Goal: Information Seeking & Learning: Get advice/opinions

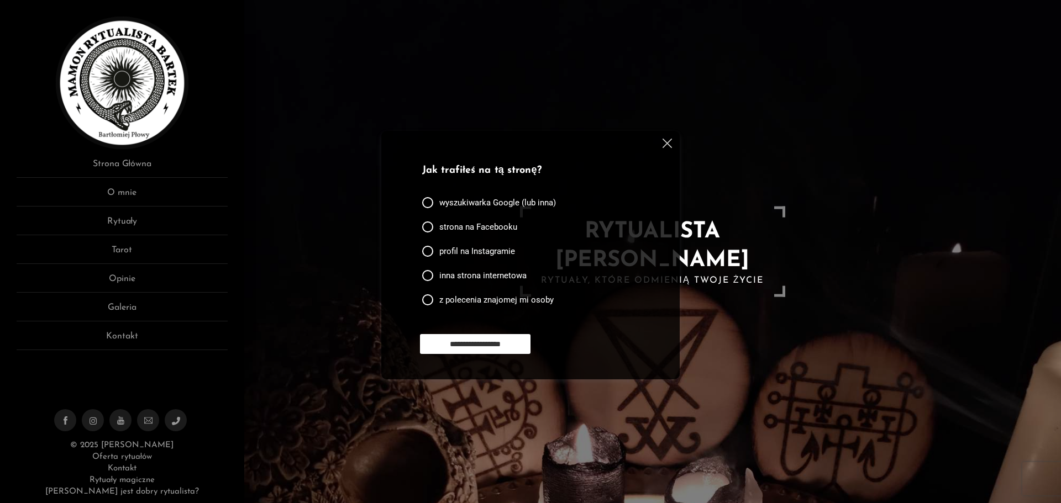
click at [669, 143] on img at bounding box center [667, 143] width 9 height 9
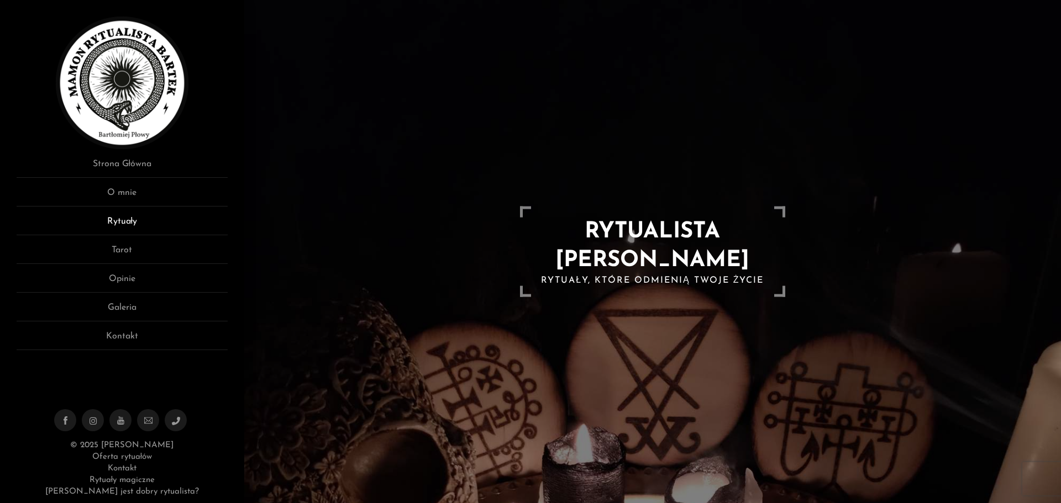
click at [127, 226] on link "Rytuały" at bounding box center [122, 225] width 211 height 20
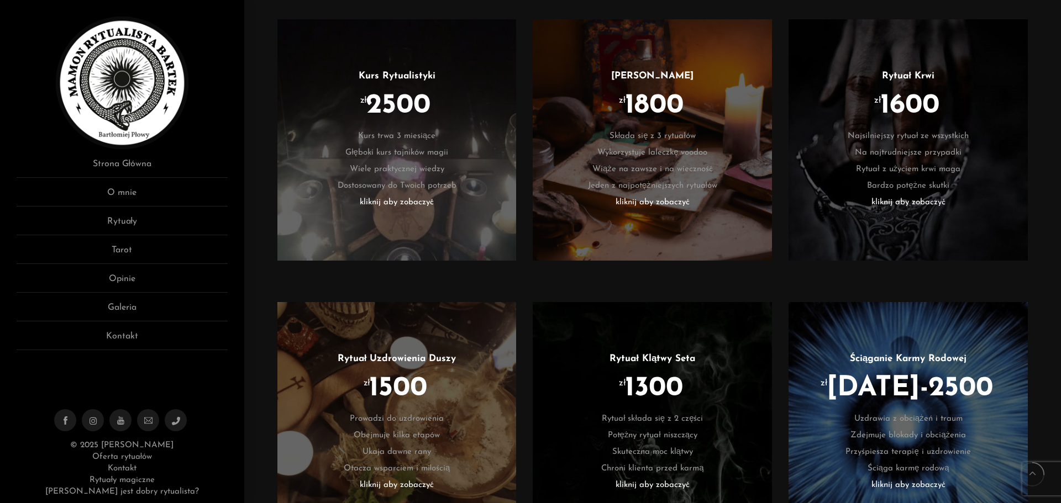
scroll to position [718, 0]
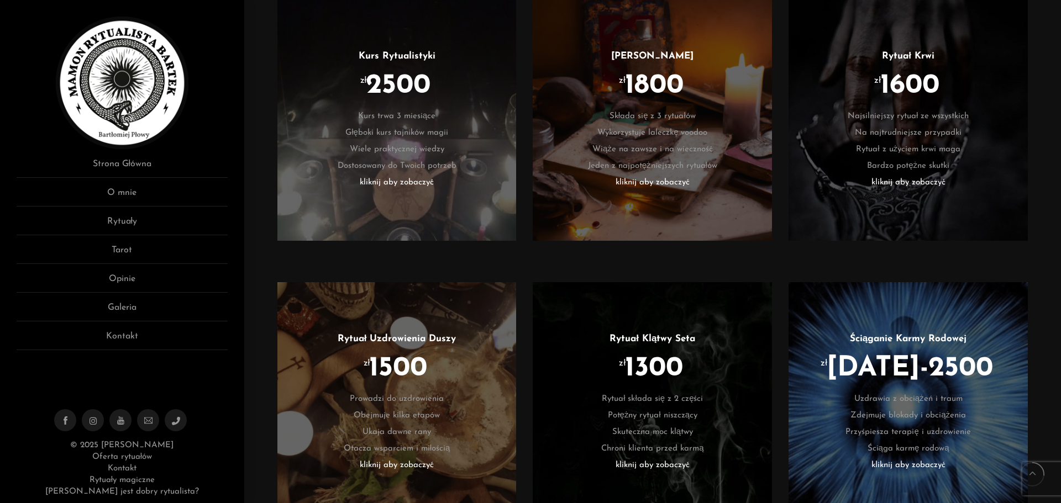
click at [650, 465] on li "kliknij aby zobaczyć" at bounding box center [652, 466] width 206 height 17
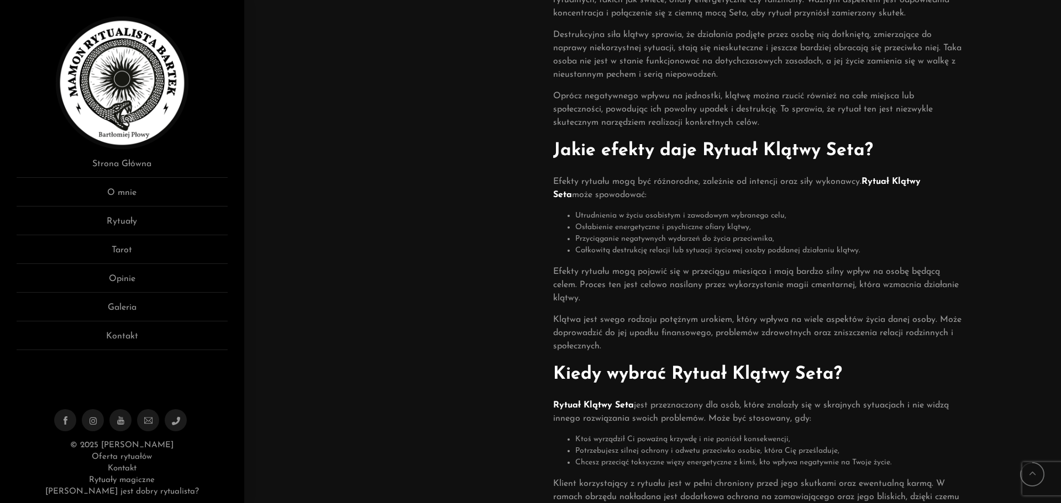
scroll to position [442, 0]
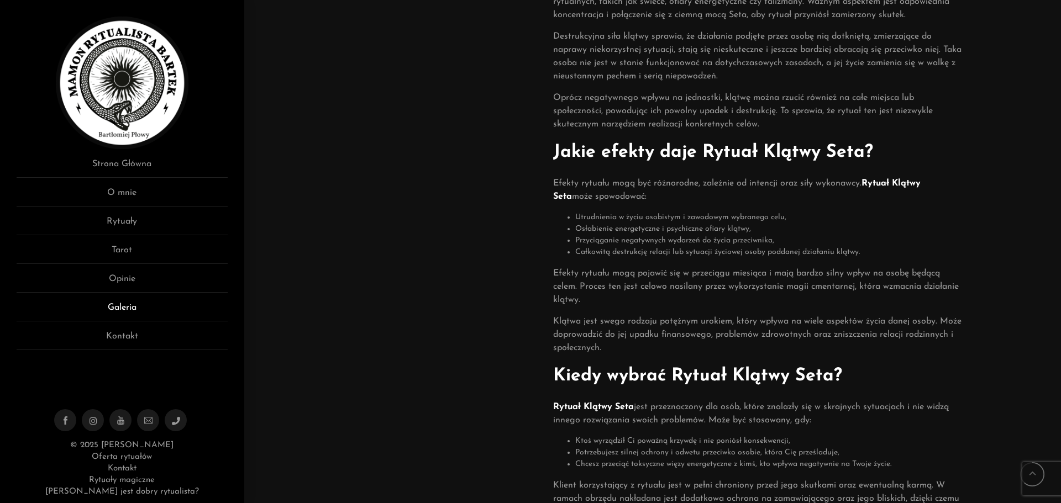
click at [113, 306] on link "Galeria" at bounding box center [122, 311] width 211 height 20
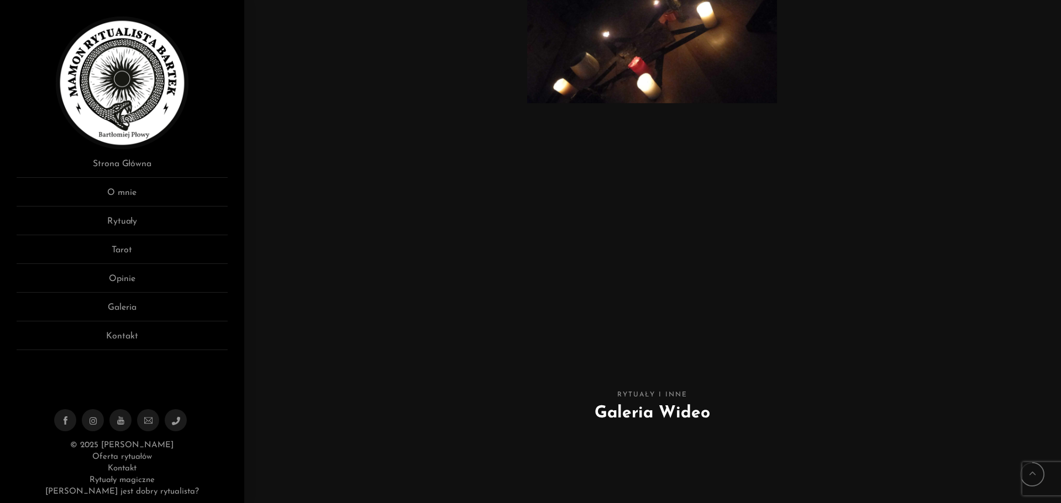
scroll to position [3426, 0]
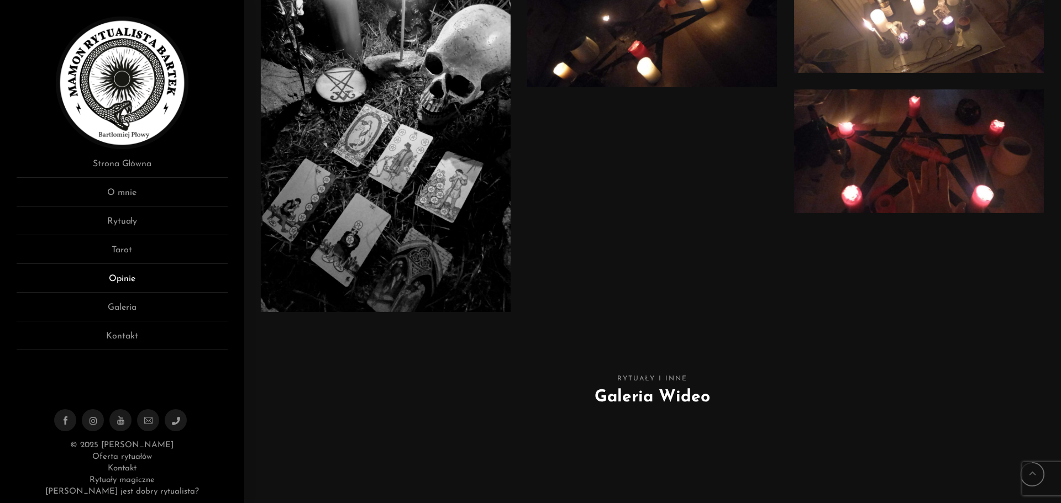
click at [119, 276] on link "Opinie" at bounding box center [122, 282] width 211 height 20
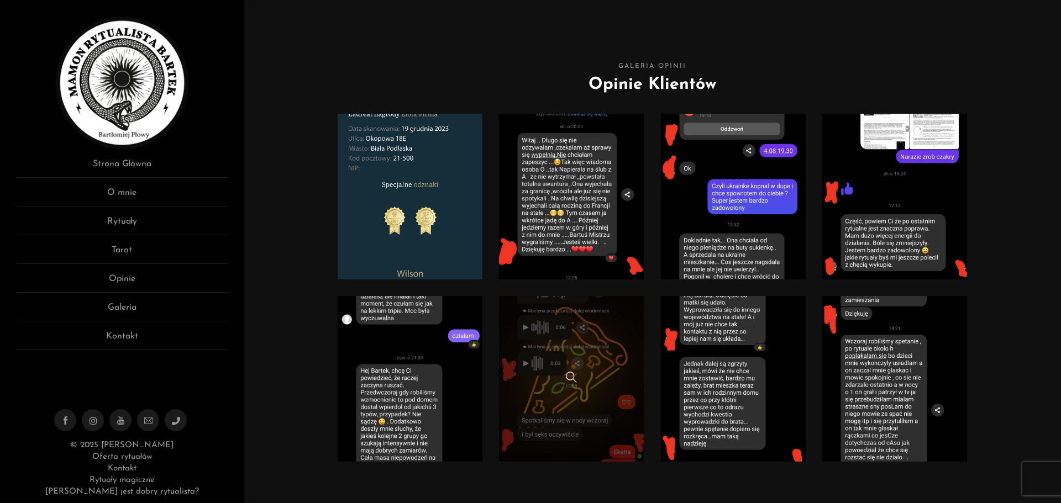
click at [556, 381] on div at bounding box center [571, 379] width 145 height 14
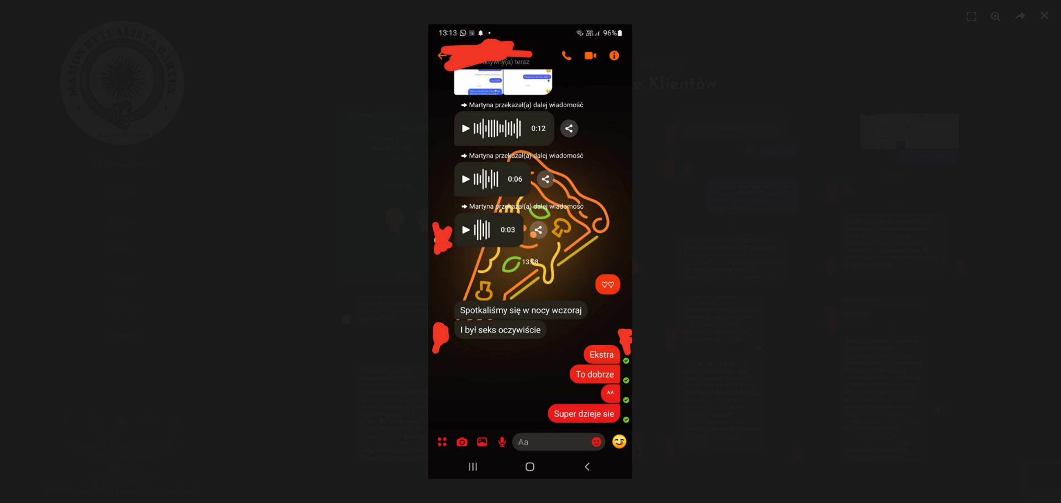
click at [281, 276] on div at bounding box center [530, 251] width 1061 height 503
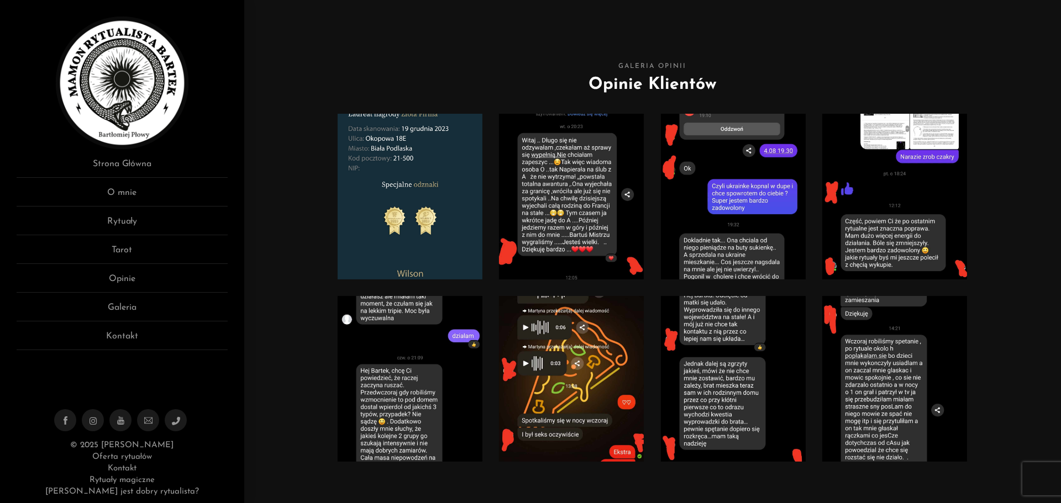
click at [383, 374] on img at bounding box center [410, 379] width 145 height 166
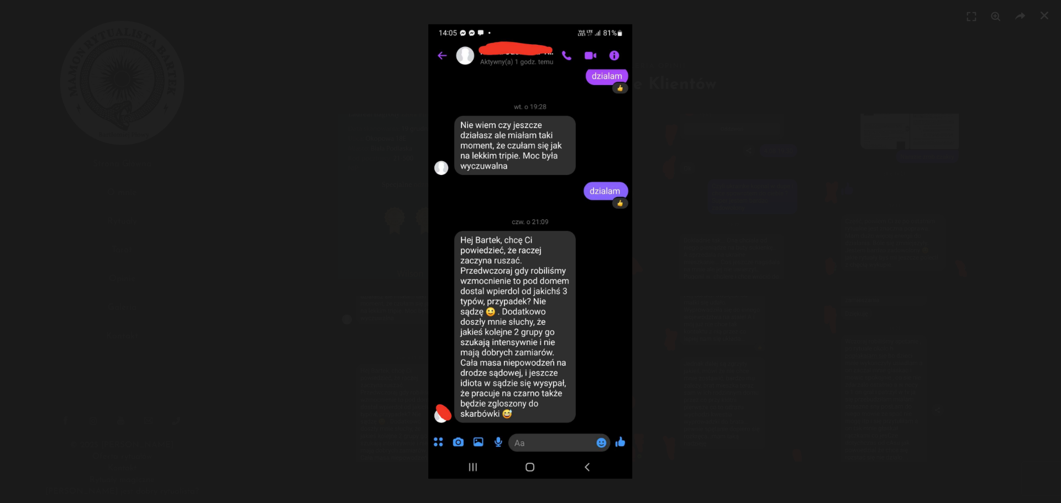
click at [344, 264] on div at bounding box center [530, 251] width 1061 height 503
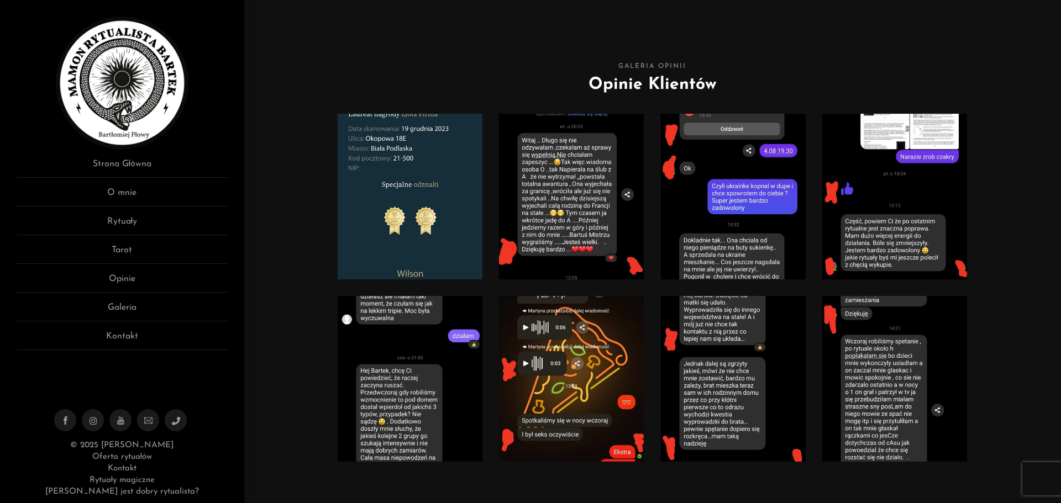
click at [882, 402] on img at bounding box center [894, 379] width 145 height 166
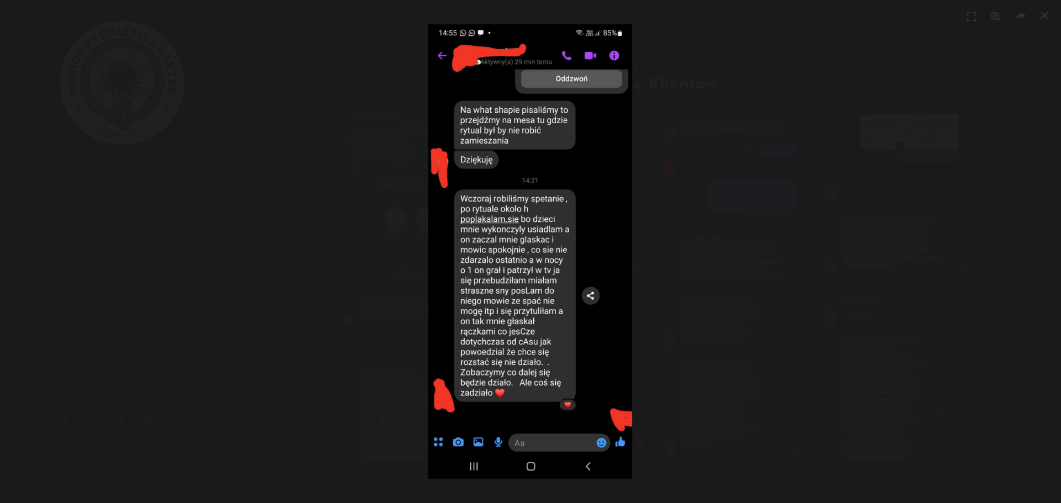
click at [283, 219] on div at bounding box center [530, 251] width 1061 height 503
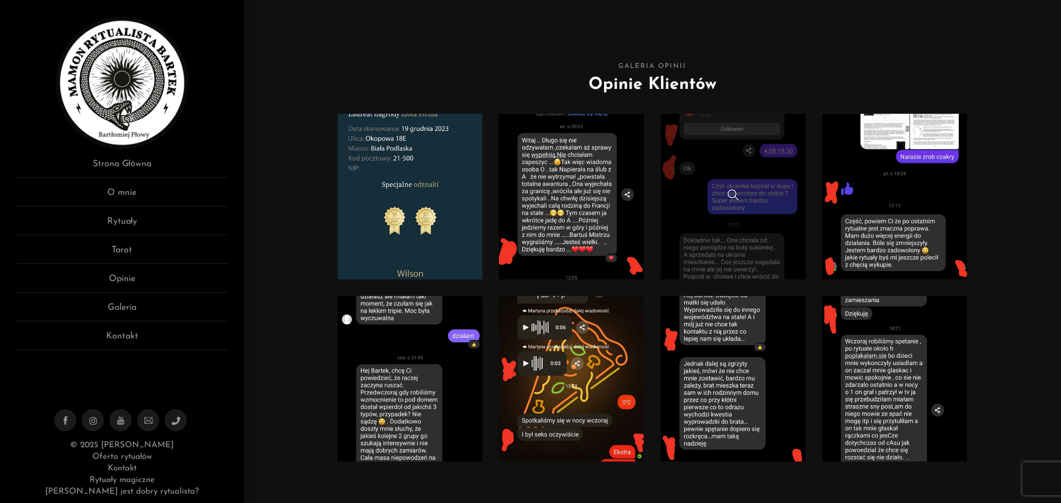
click at [690, 261] on link at bounding box center [733, 197] width 145 height 166
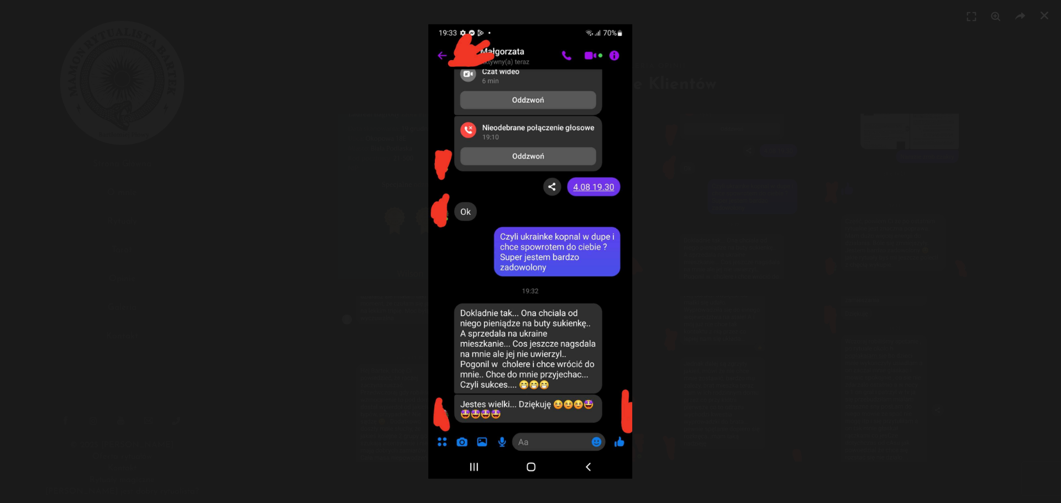
click at [297, 170] on div at bounding box center [530, 251] width 1061 height 503
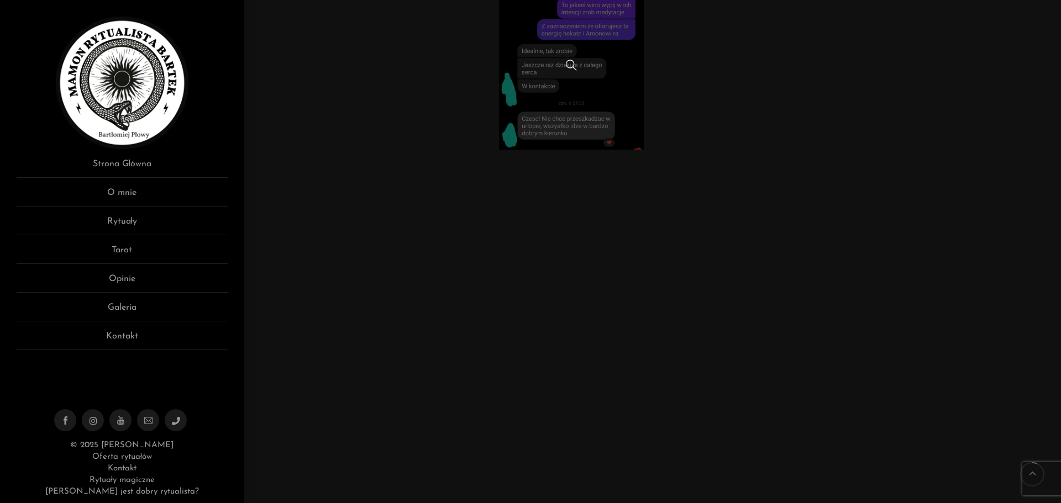
scroll to position [497, 0]
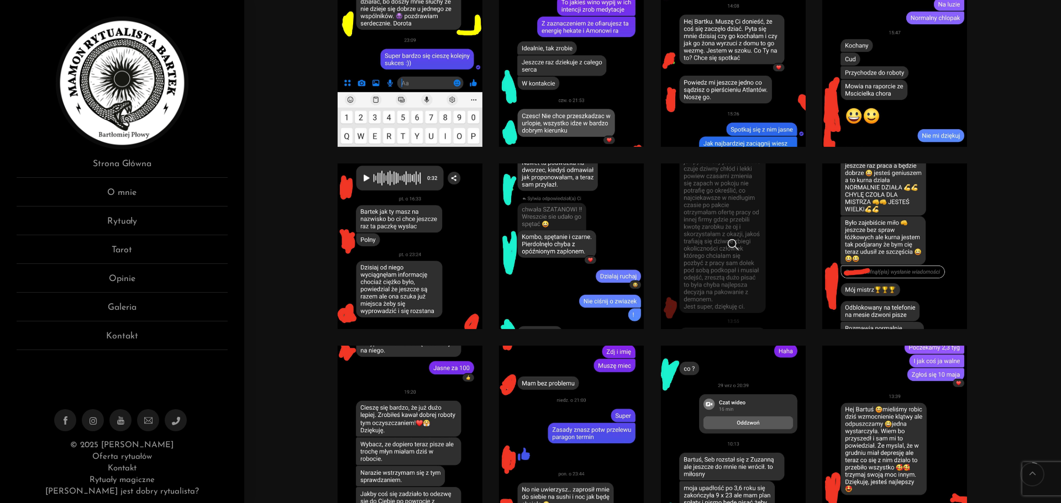
click at [699, 264] on link at bounding box center [733, 247] width 145 height 166
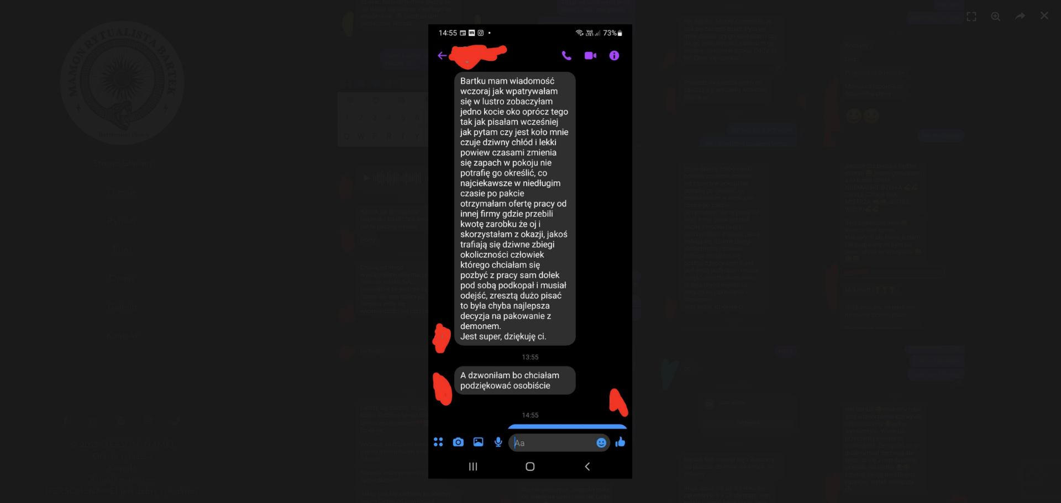
click at [296, 204] on div at bounding box center [530, 251] width 1061 height 503
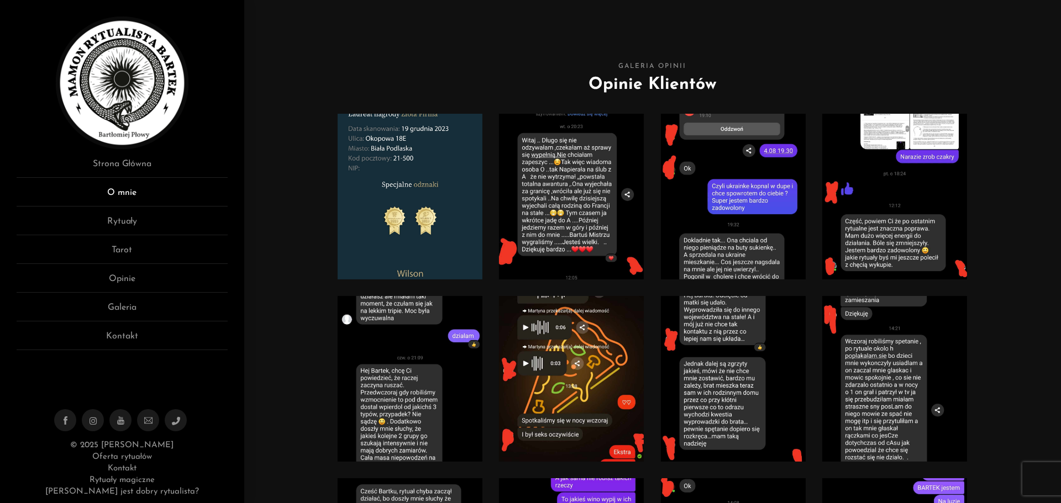
click at [126, 191] on link "O mnie" at bounding box center [122, 196] width 211 height 20
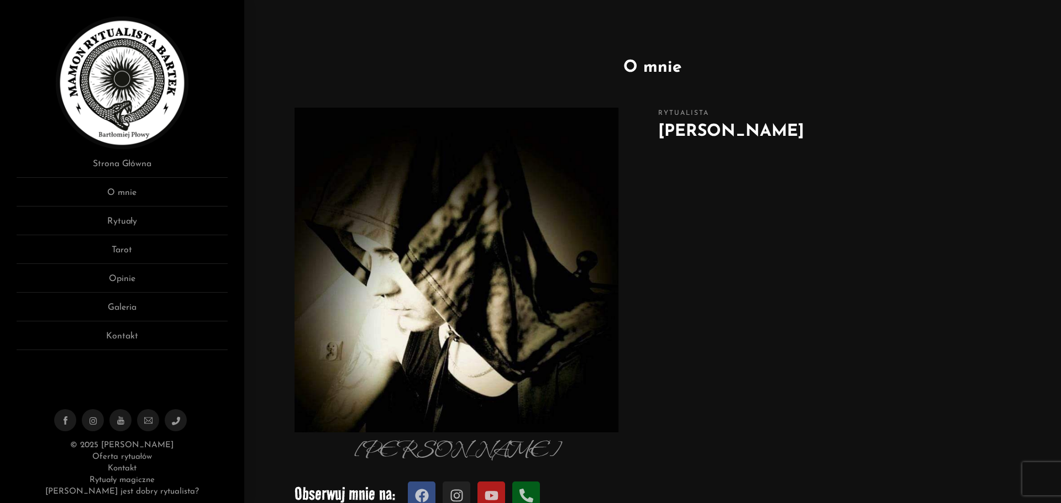
click at [115, 82] on img at bounding box center [122, 83] width 133 height 133
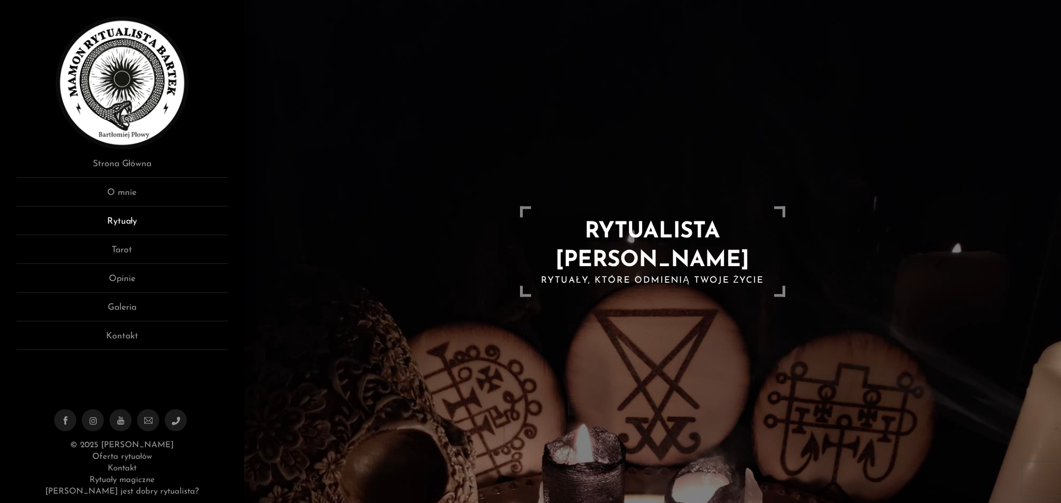
scroll to position [55, 0]
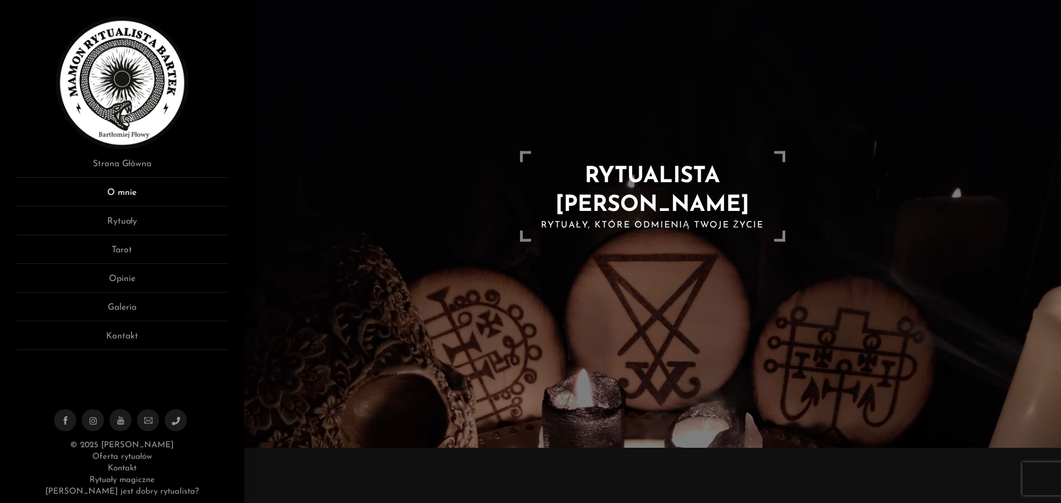
click at [113, 192] on link "O mnie" at bounding box center [122, 196] width 211 height 20
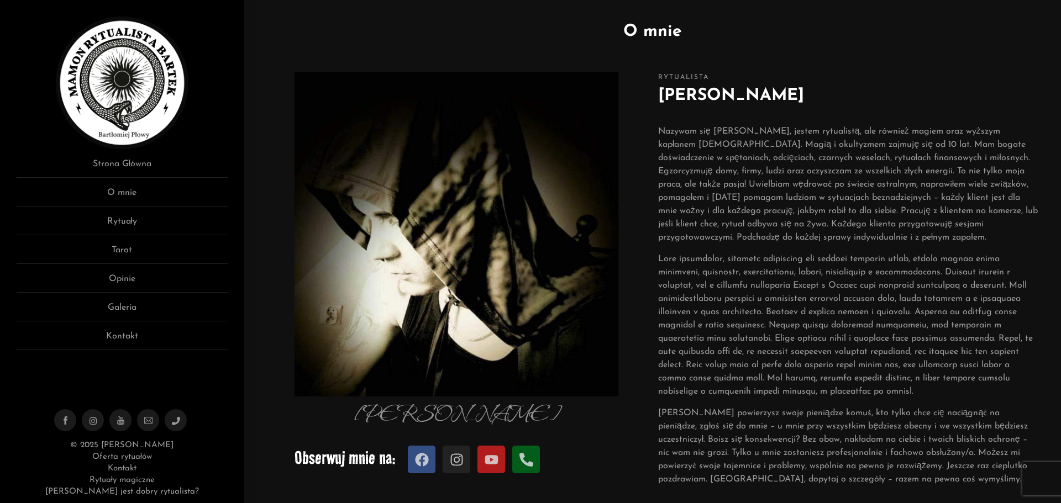
scroll to position [55, 0]
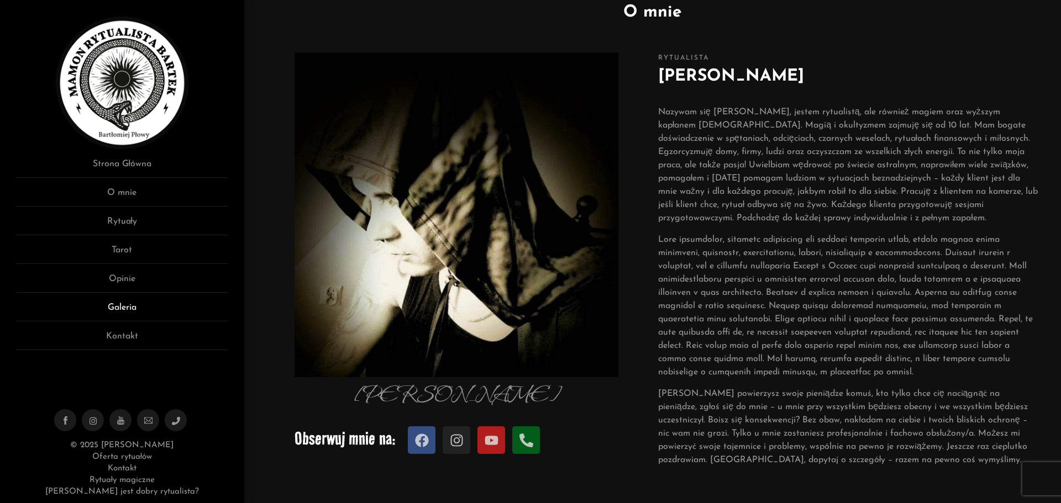
click at [128, 306] on link "Galeria" at bounding box center [122, 311] width 211 height 20
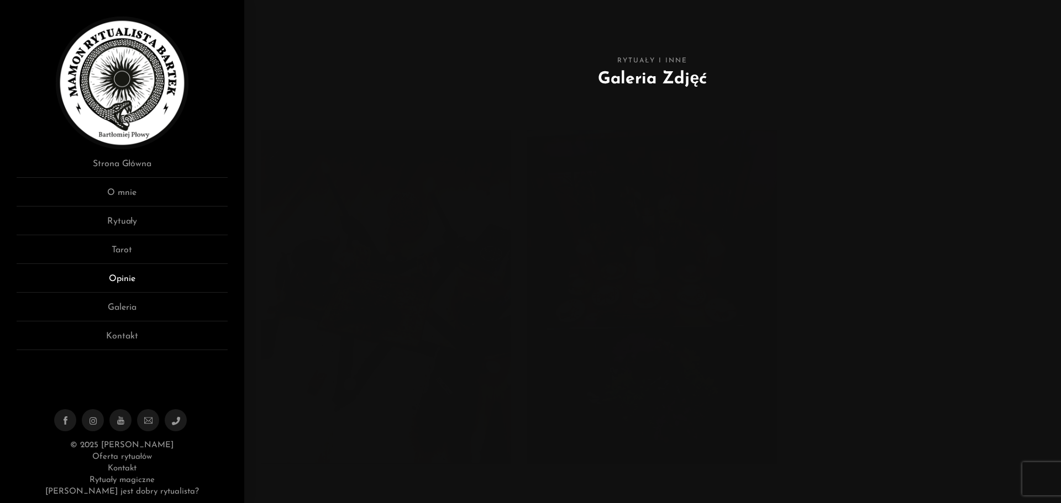
click at [139, 282] on link "Opinie" at bounding box center [122, 282] width 211 height 20
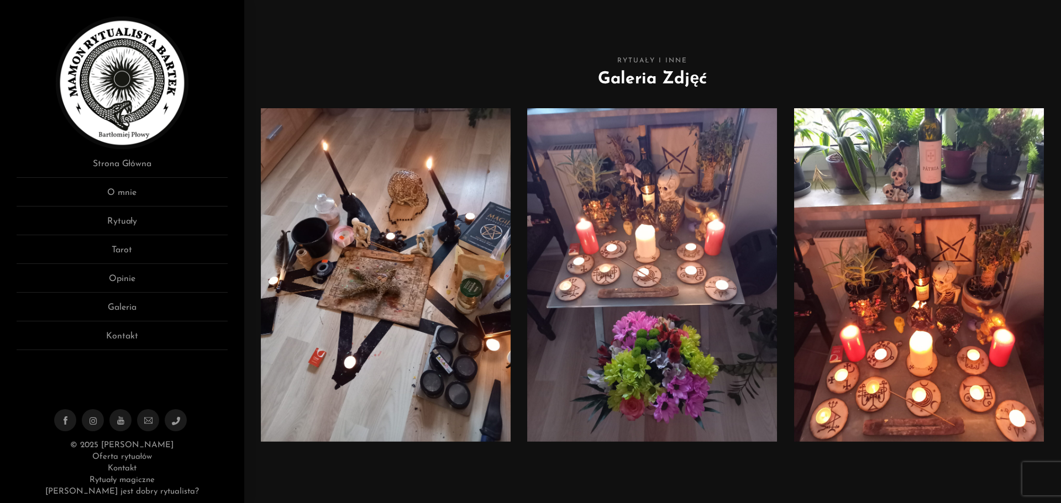
click at [134, 269] on ul "Strona Główna O mnie Rytuały Tarot Opinie Galeria Kontakt" at bounding box center [122, 253] width 211 height 193
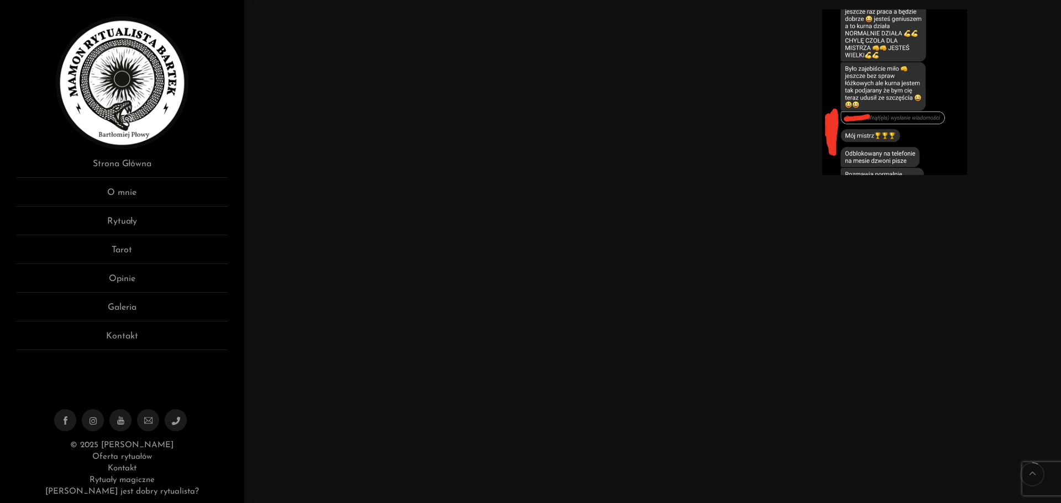
scroll to position [663, 0]
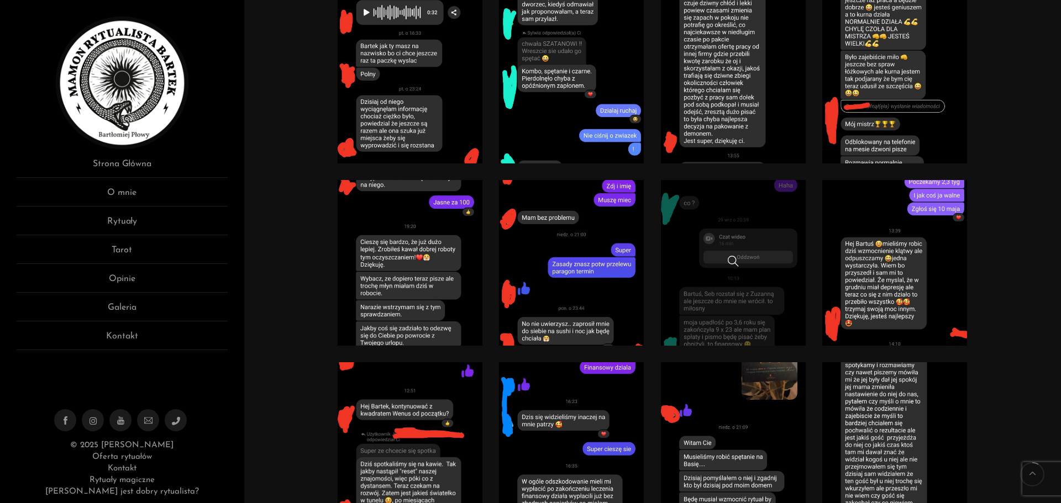
click at [673, 259] on div at bounding box center [733, 263] width 145 height 14
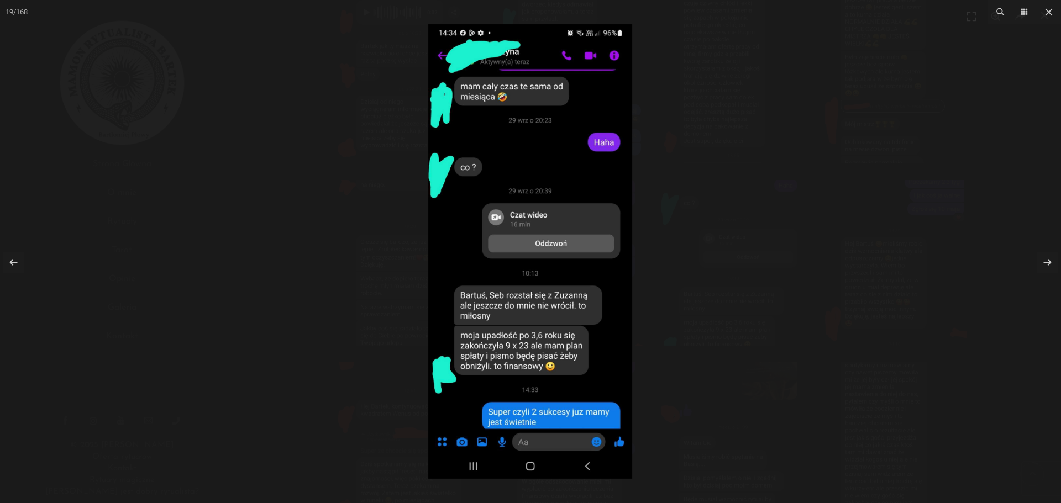
click at [684, 280] on div at bounding box center [530, 251] width 1061 height 503
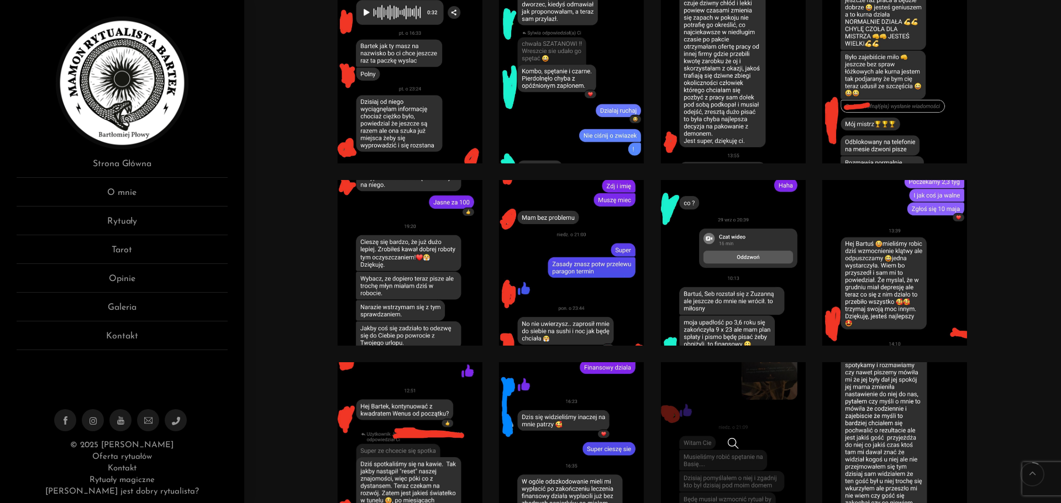
scroll to position [774, 0]
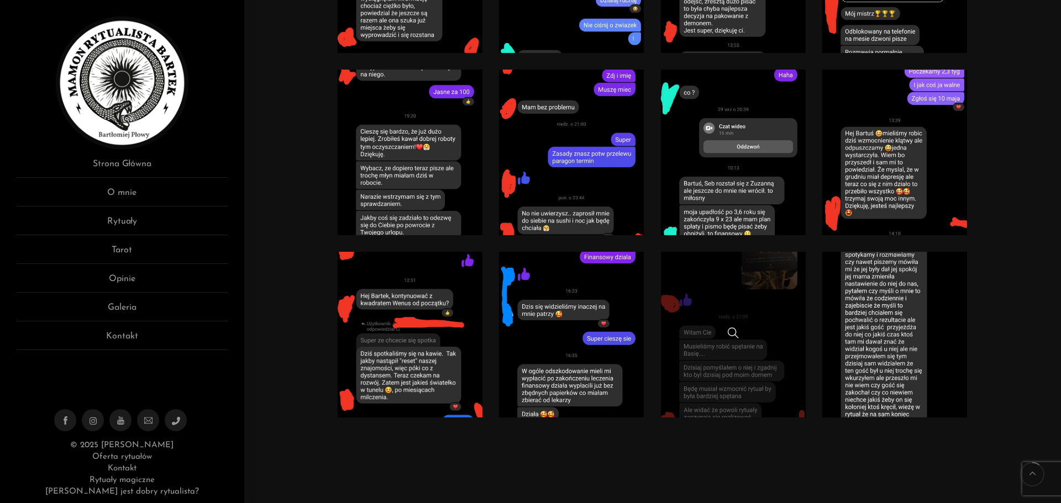
click at [735, 402] on link at bounding box center [733, 335] width 145 height 166
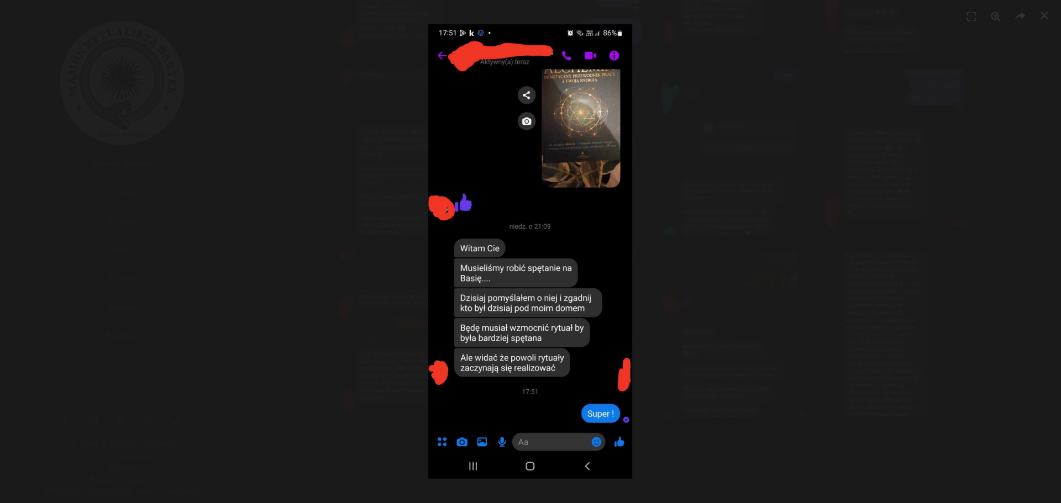
click at [707, 348] on div at bounding box center [530, 251] width 1061 height 503
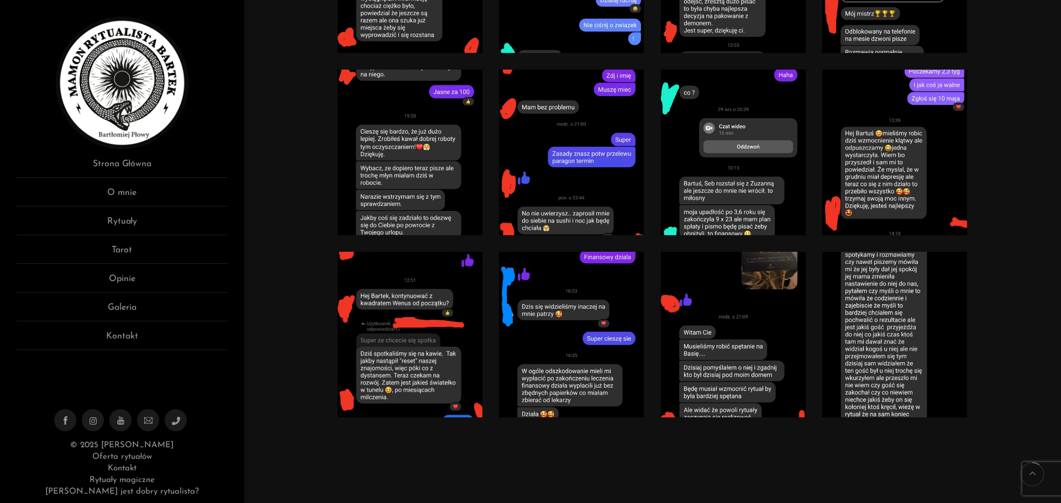
click at [361, 221] on link at bounding box center [410, 153] width 145 height 166
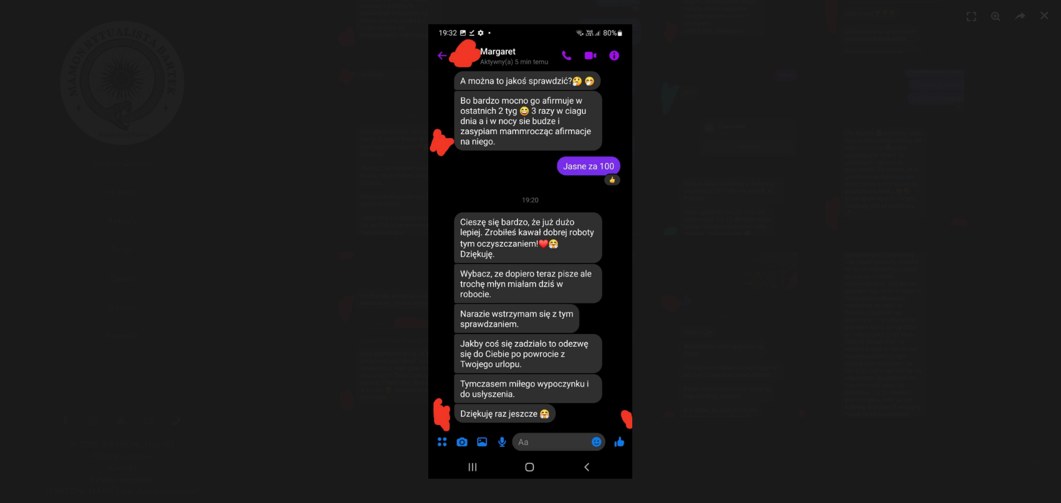
click at [353, 233] on div at bounding box center [530, 251] width 1061 height 503
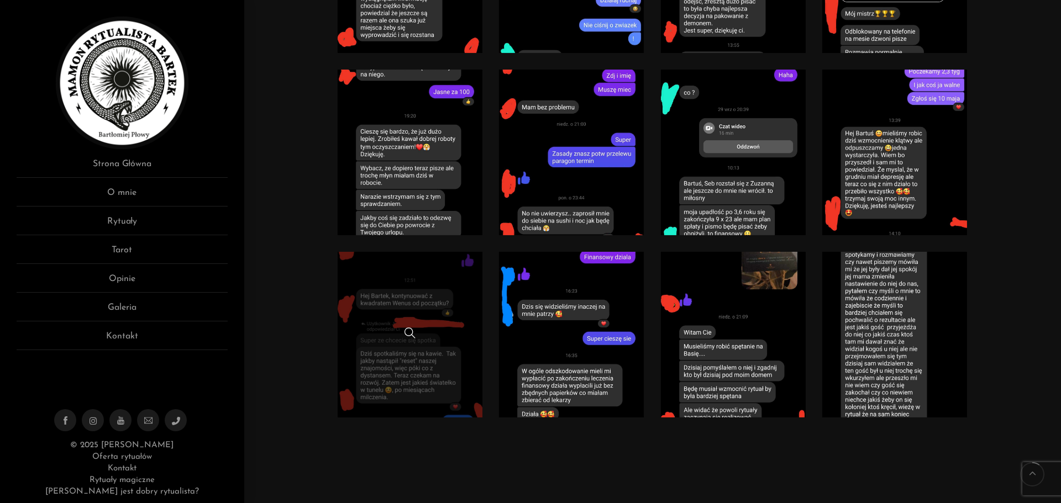
drag, startPoint x: 426, startPoint y: 348, endPoint x: 402, endPoint y: 349, distance: 23.8
click at [426, 348] on link at bounding box center [410, 335] width 145 height 166
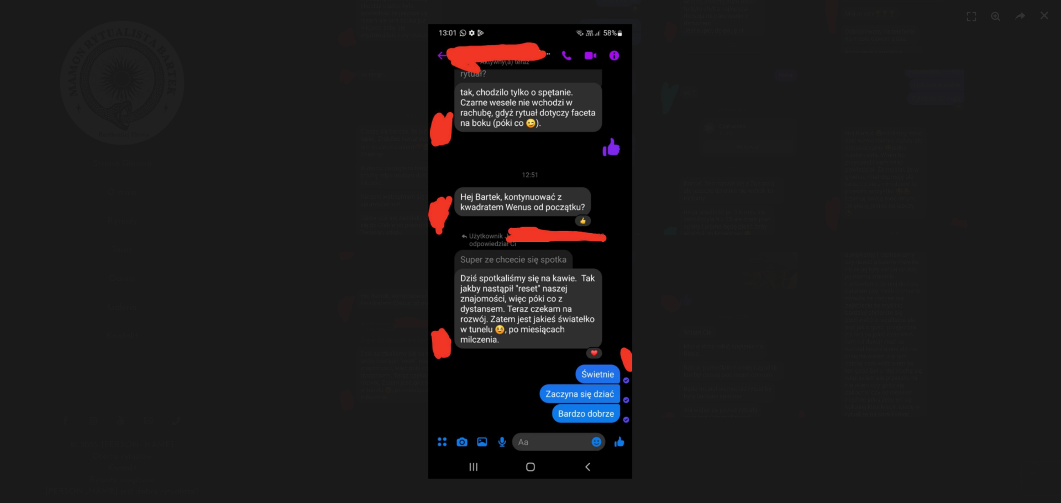
click at [301, 282] on div at bounding box center [530, 251] width 1061 height 503
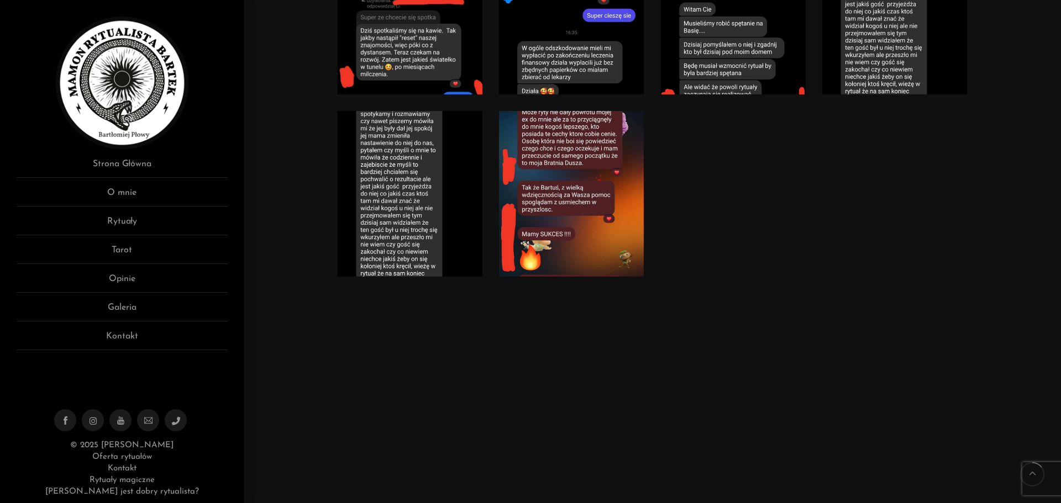
scroll to position [1105, 0]
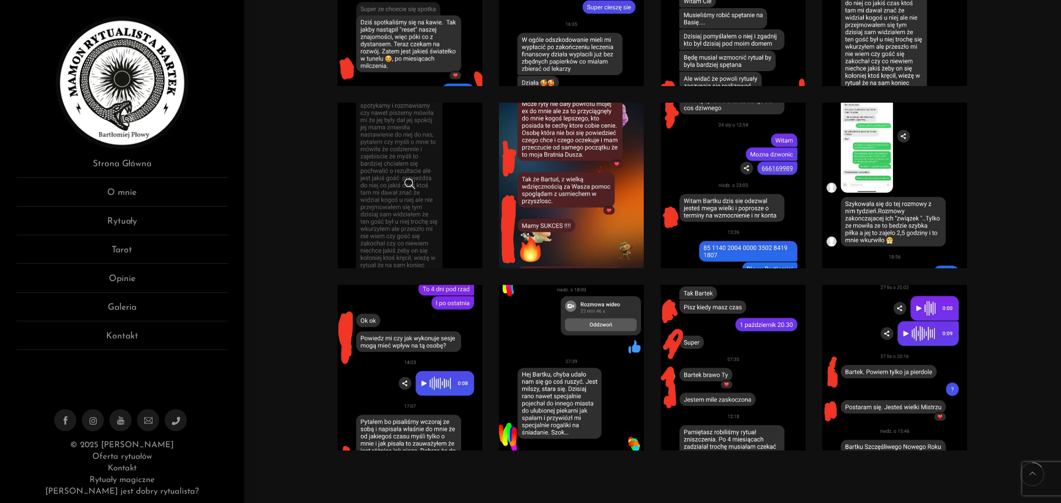
click at [385, 233] on link at bounding box center [410, 186] width 145 height 166
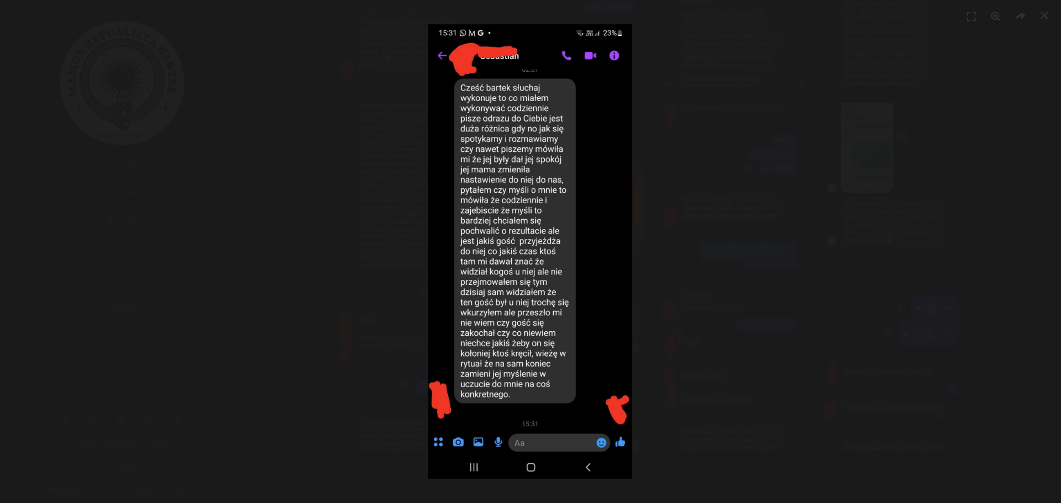
click at [351, 259] on div at bounding box center [530, 251] width 1061 height 503
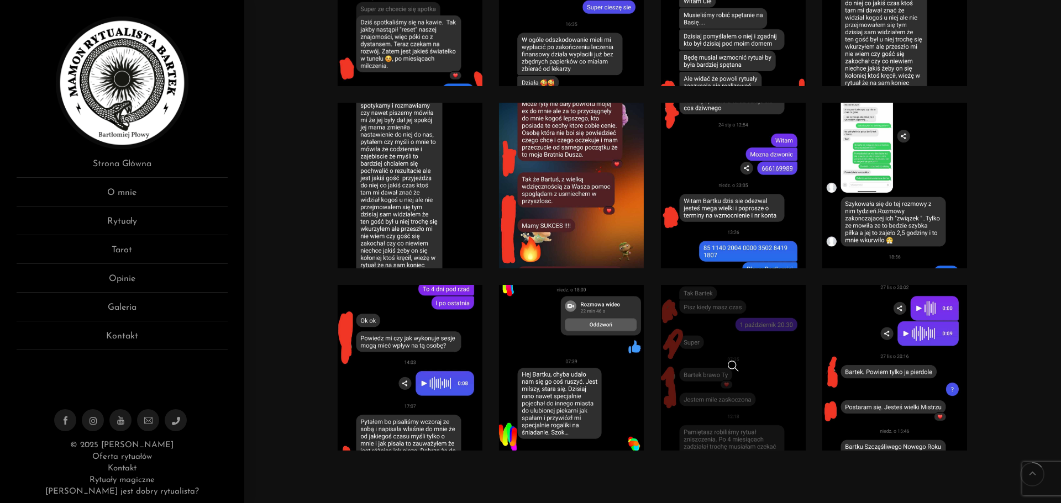
click at [693, 430] on link at bounding box center [733, 368] width 145 height 166
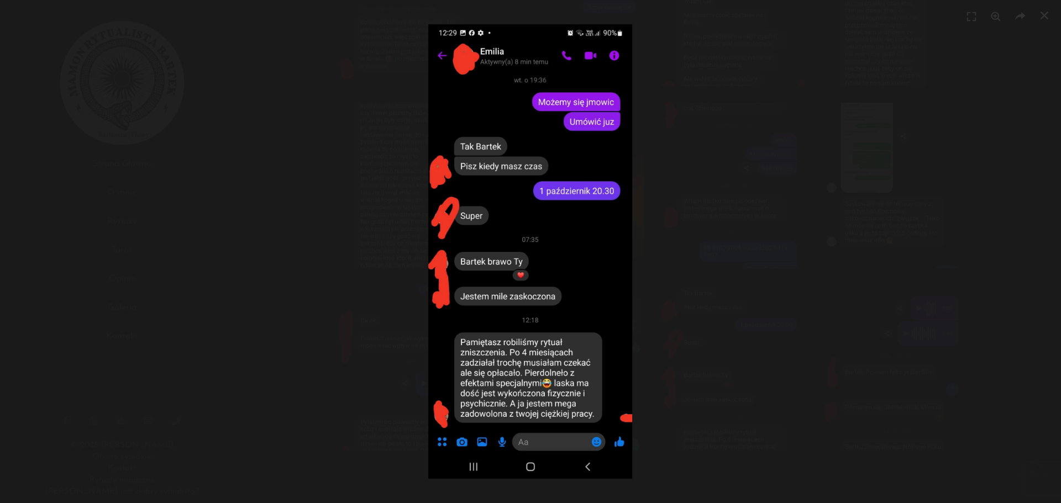
click at [353, 297] on div at bounding box center [530, 251] width 1061 height 503
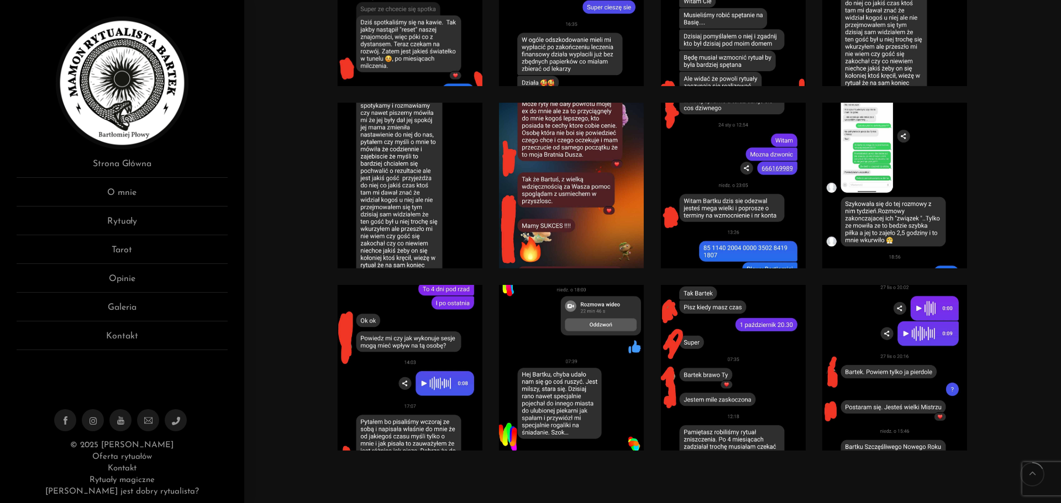
scroll to position [1271, 0]
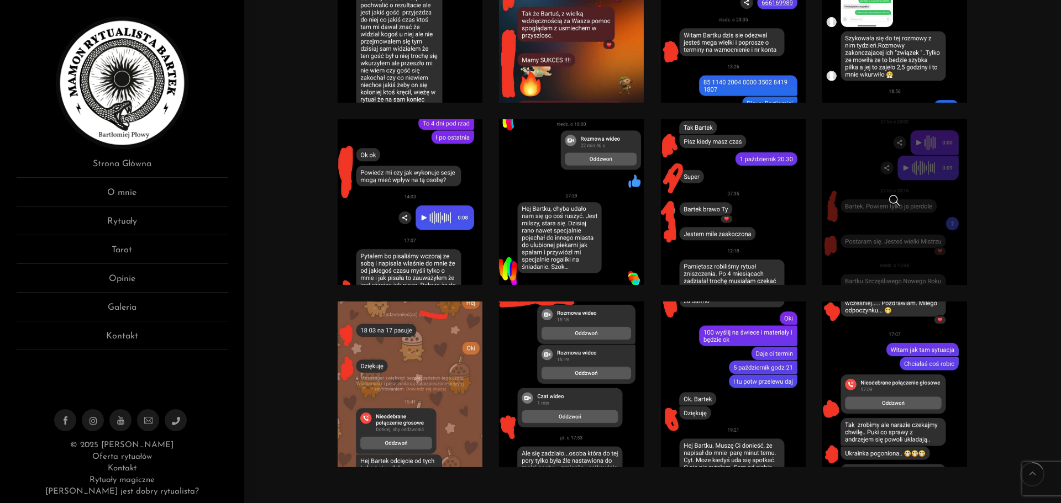
click at [847, 258] on link at bounding box center [894, 202] width 145 height 166
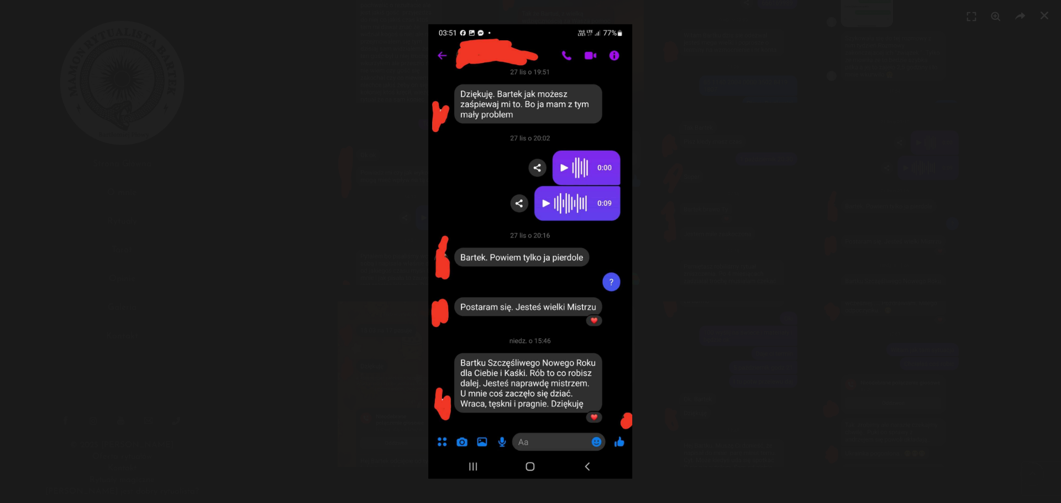
click at [697, 316] on div at bounding box center [530, 251] width 1061 height 503
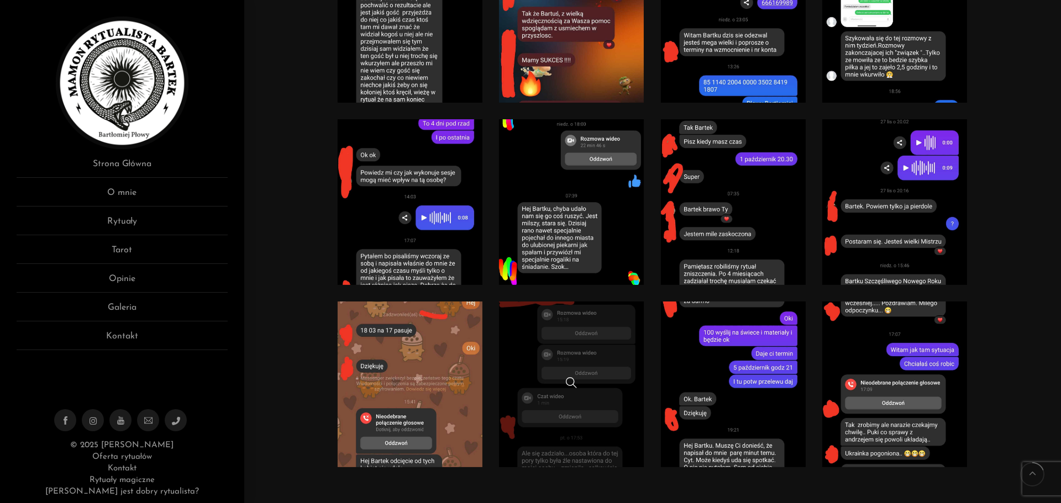
scroll to position [1437, 0]
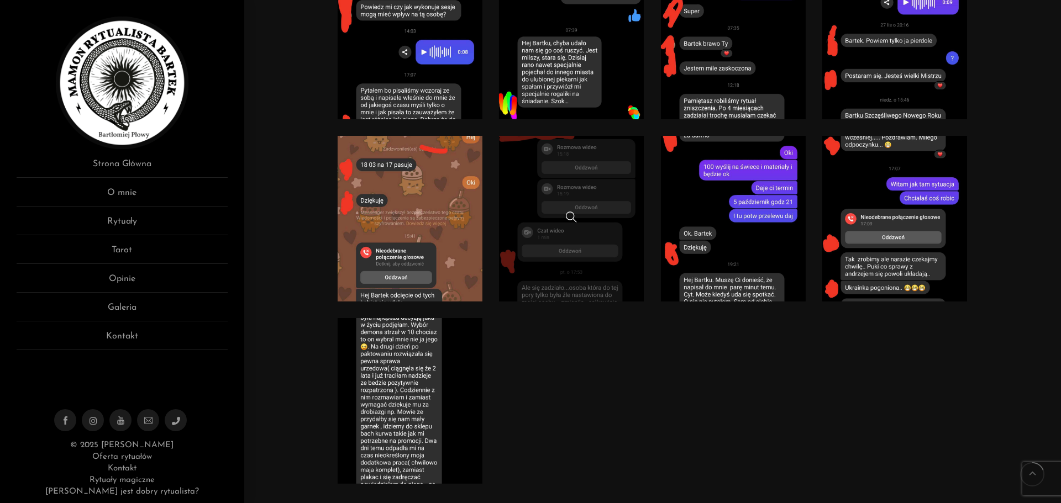
click at [567, 295] on link at bounding box center [571, 219] width 145 height 166
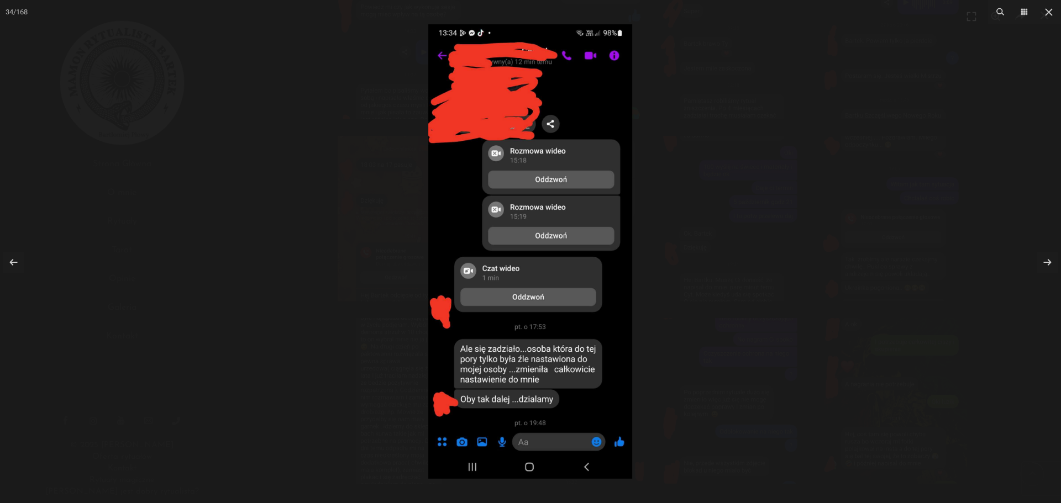
click at [705, 364] on div at bounding box center [530, 251] width 1061 height 503
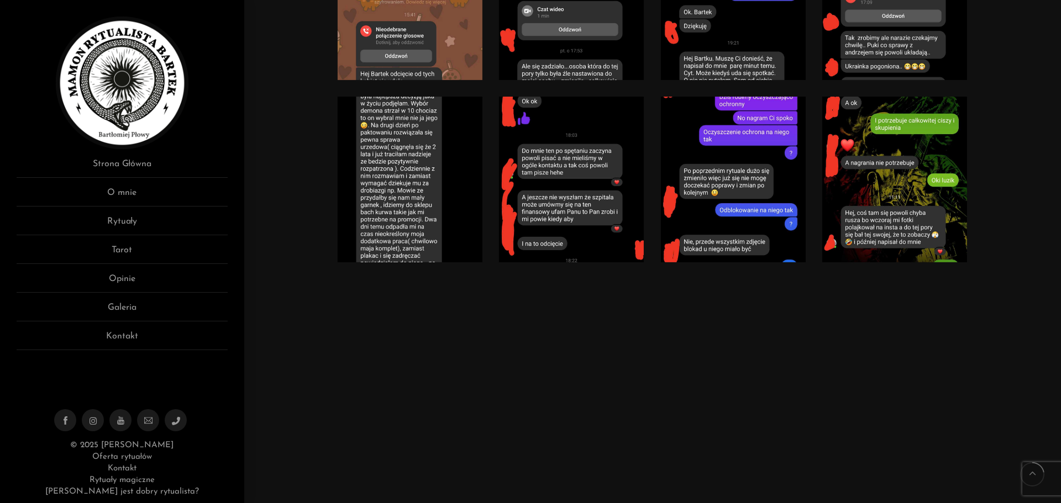
scroll to position [1713, 0]
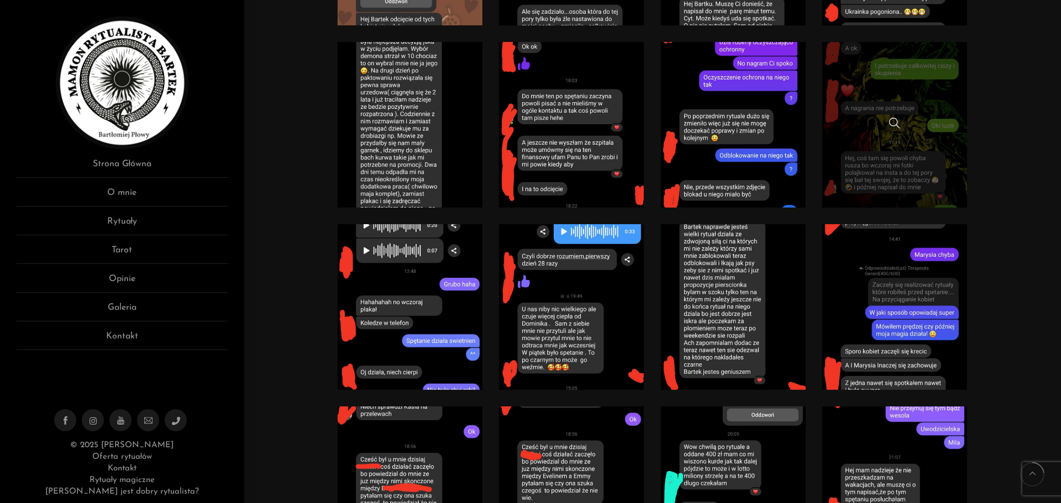
click at [927, 175] on link at bounding box center [894, 125] width 145 height 166
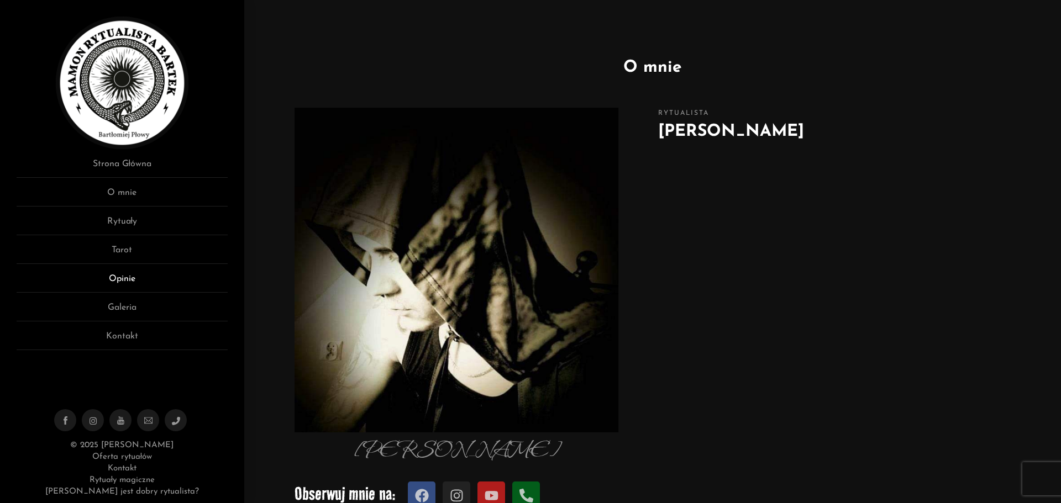
click at [136, 276] on link "Opinie" at bounding box center [122, 282] width 211 height 20
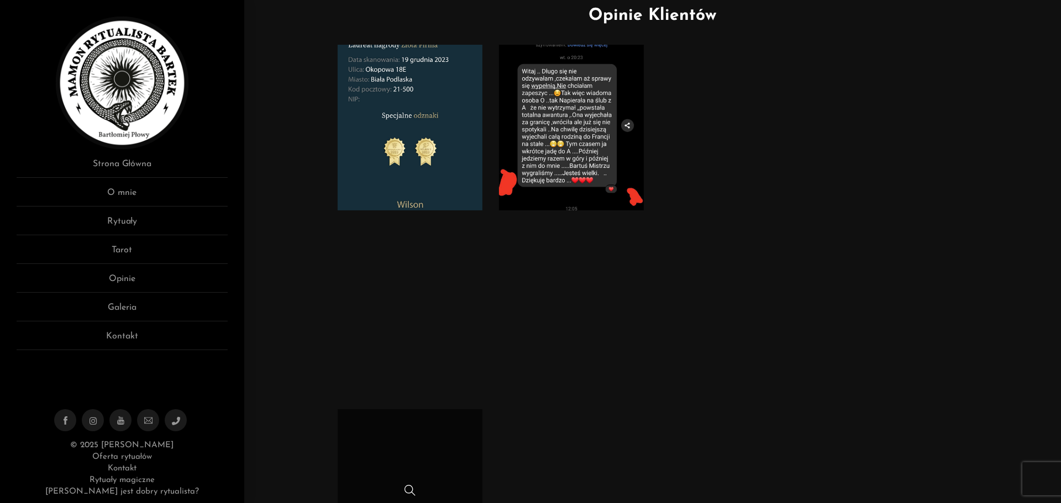
scroll to position [55, 0]
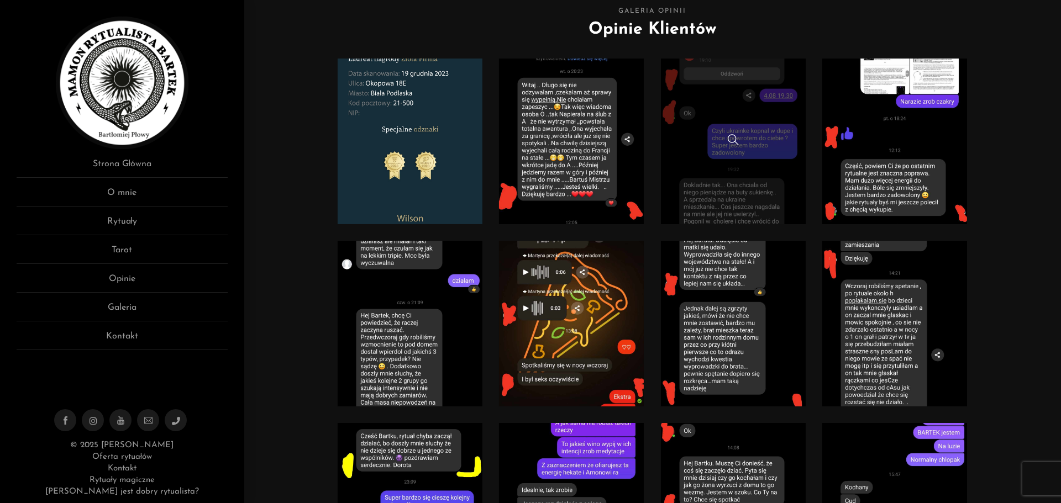
click at [706, 138] on div at bounding box center [733, 141] width 145 height 14
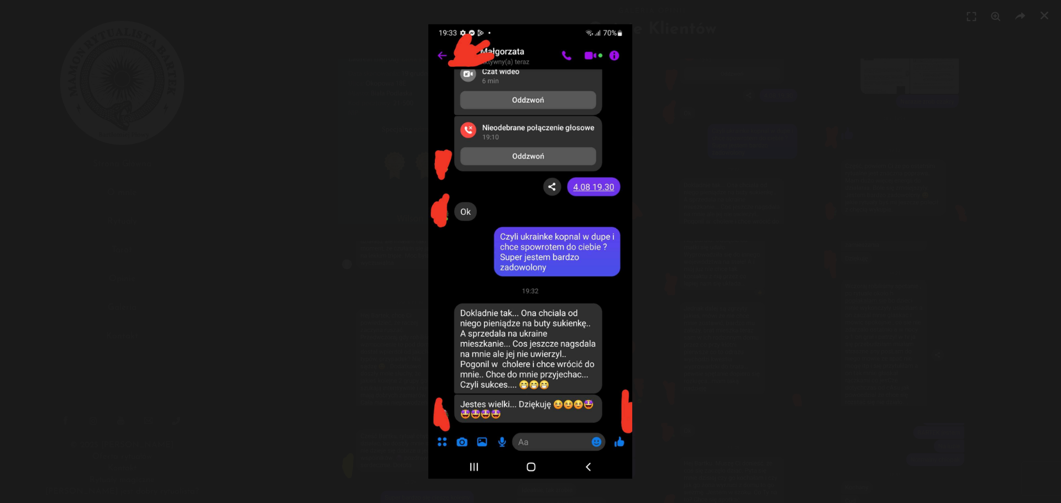
click at [802, 325] on div at bounding box center [530, 251] width 1061 height 503
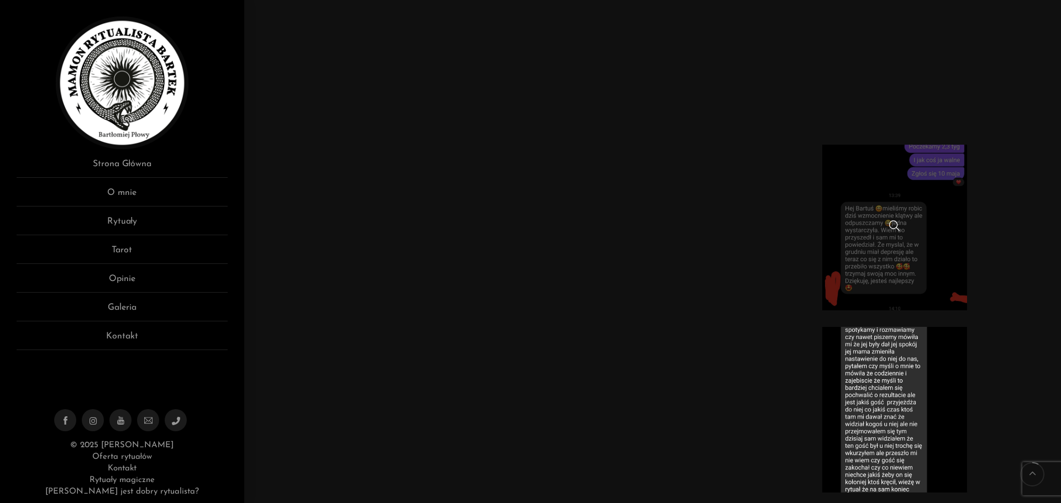
scroll to position [718, 0]
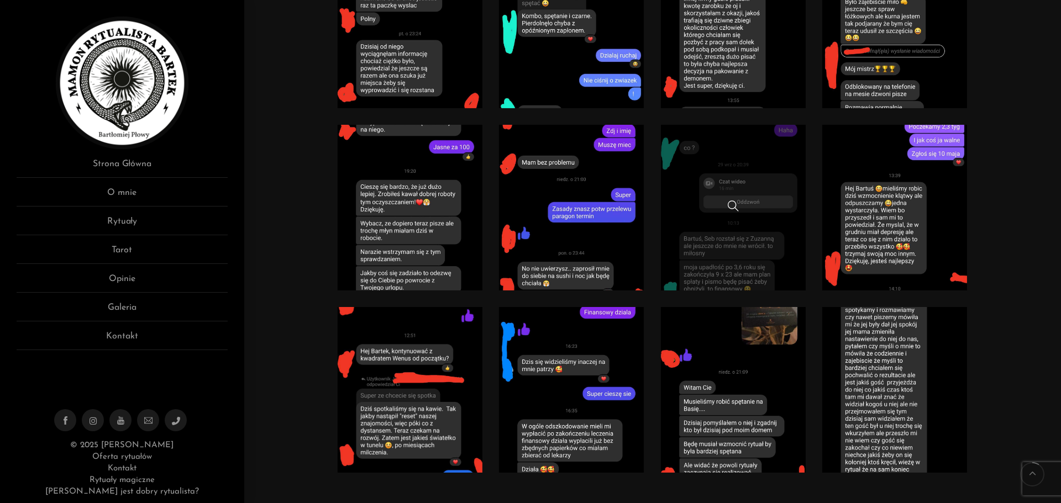
click at [699, 244] on link at bounding box center [733, 208] width 145 height 166
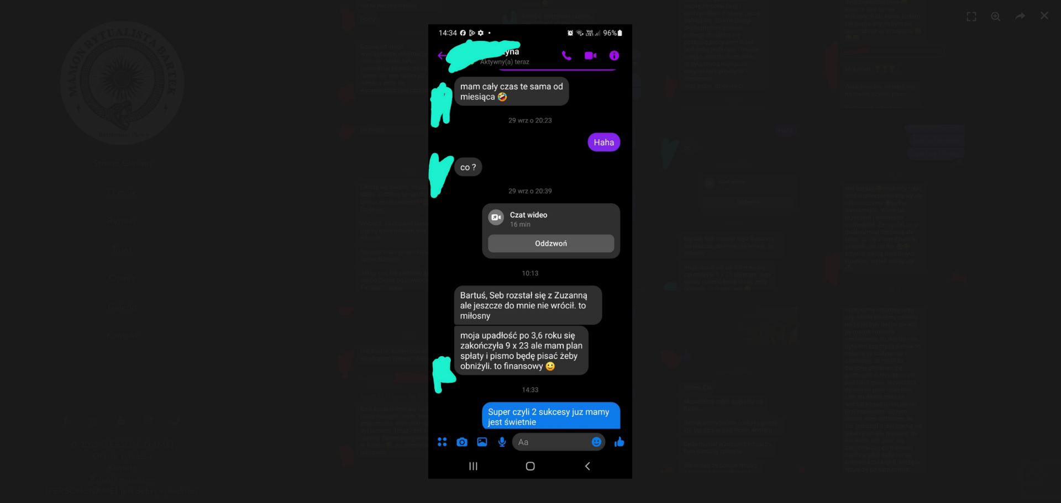
click at [731, 340] on div at bounding box center [530, 251] width 1061 height 503
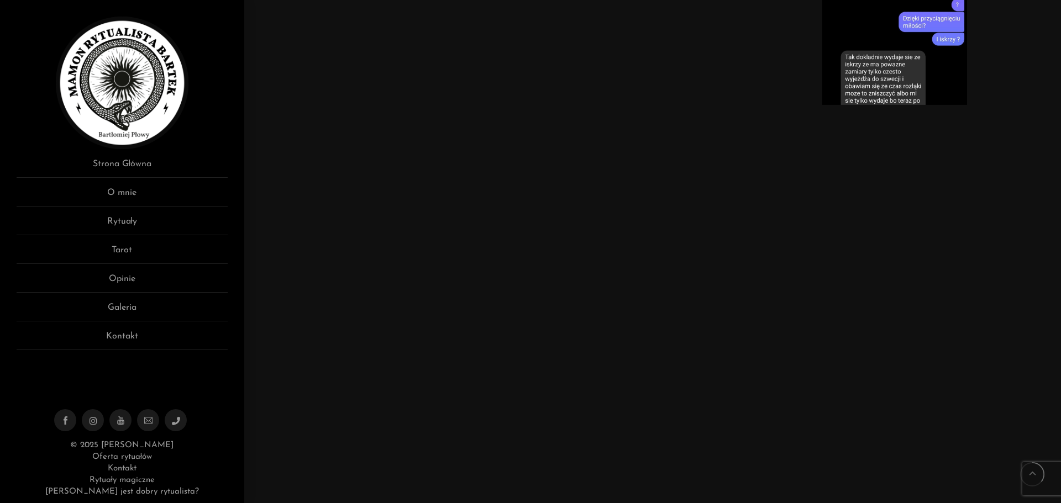
scroll to position [2763, 0]
